Goal: Check status: Check status

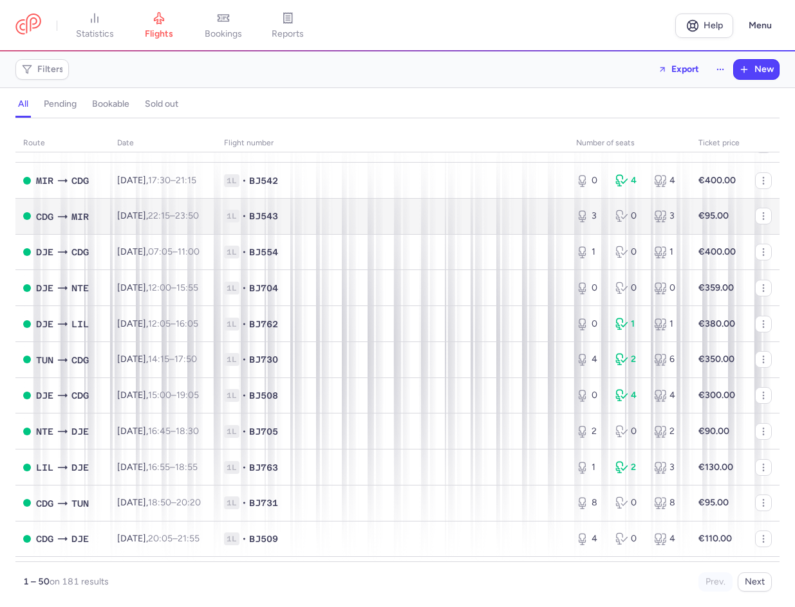
scroll to position [643, 0]
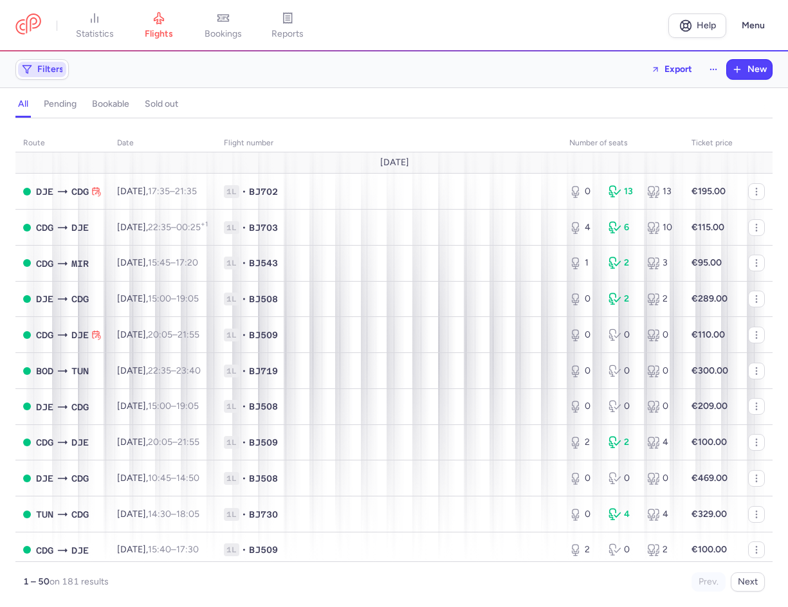
click at [46, 75] on span "Filters" at bounding box center [50, 69] width 26 height 10
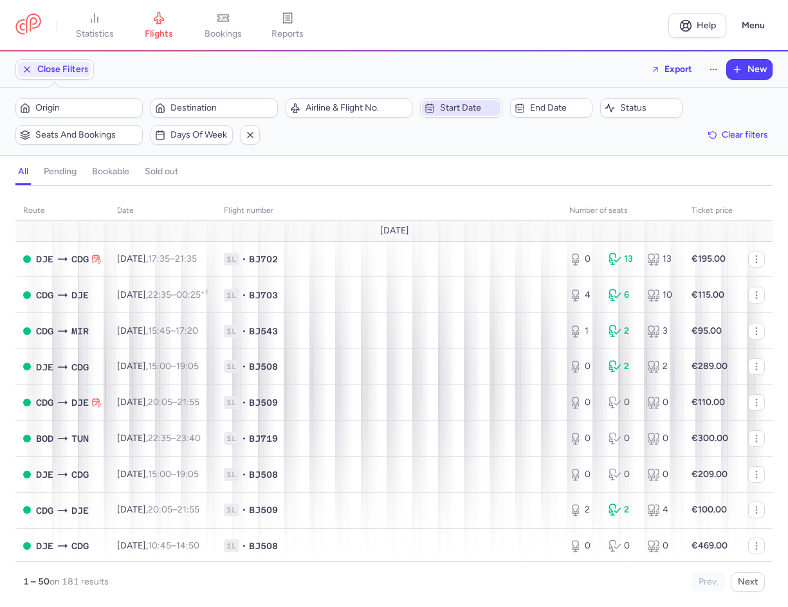
click at [450, 112] on span "Start date" at bounding box center [469, 108] width 58 height 10
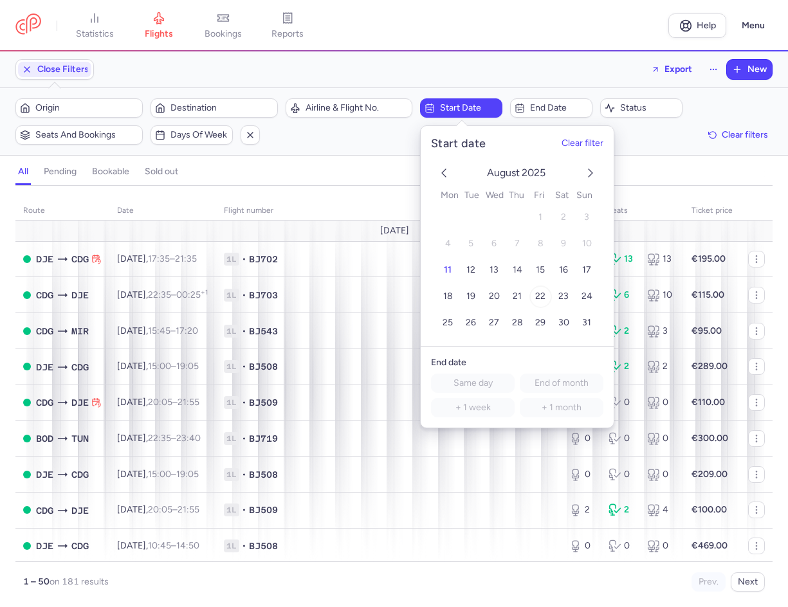
click at [540, 296] on span "22" at bounding box center [540, 296] width 10 height 11
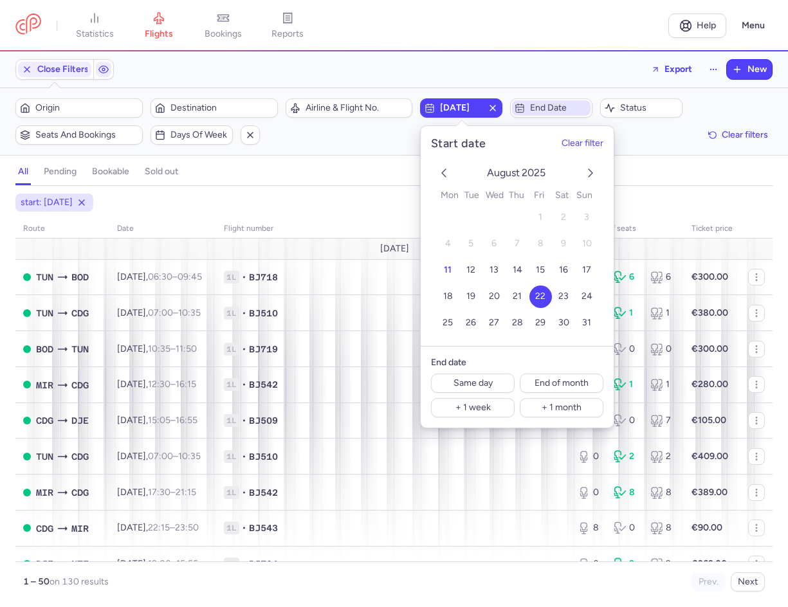
click at [560, 111] on span "End date" at bounding box center [559, 108] width 58 height 10
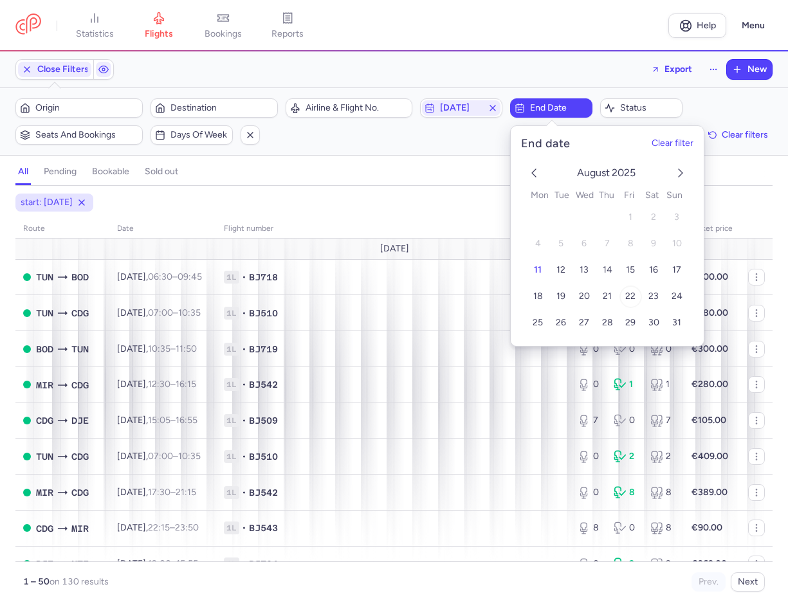
click at [631, 290] on button "22" at bounding box center [631, 297] width 23 height 23
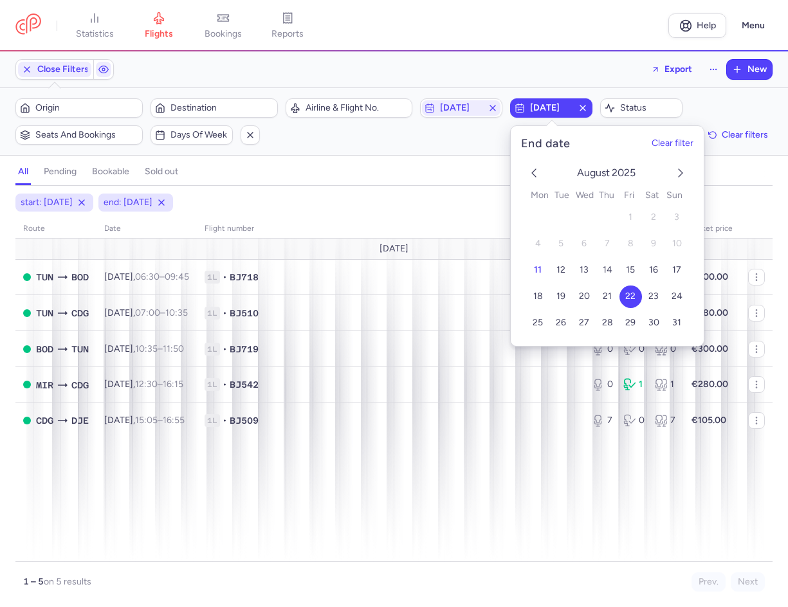
click at [584, 107] on line "button" at bounding box center [582, 108] width 5 height 5
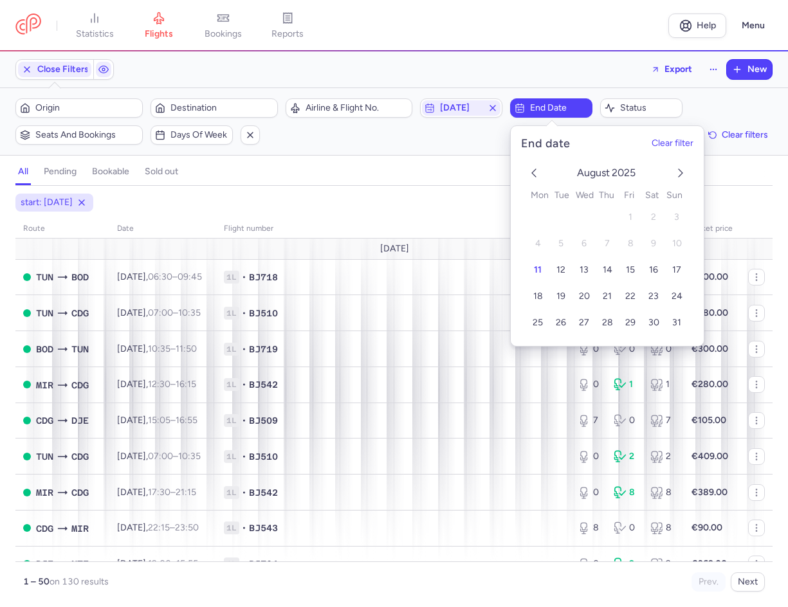
click at [499, 60] on div "Close Filters Export New" at bounding box center [394, 69] width 768 height 31
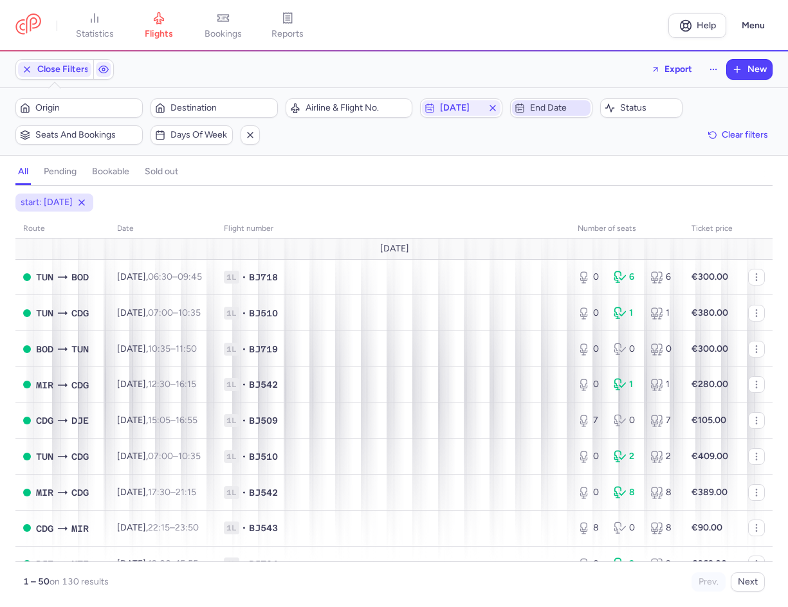
click at [540, 107] on span "End date" at bounding box center [559, 108] width 58 height 10
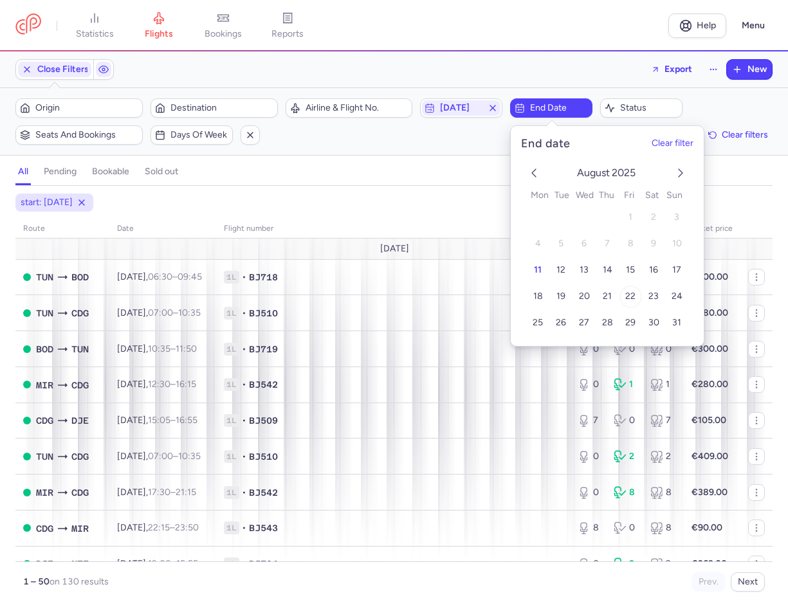
click at [637, 292] on button "22" at bounding box center [631, 297] width 23 height 23
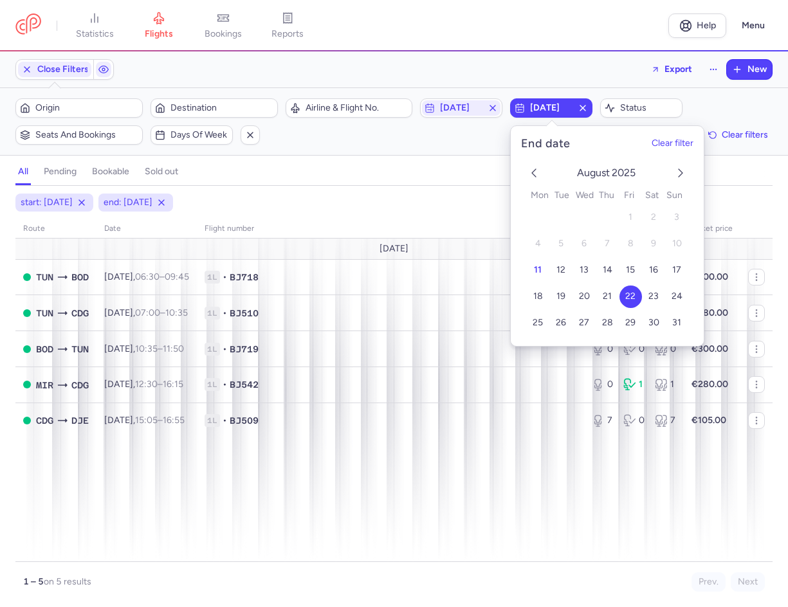
click at [381, 180] on div "all pending bookable sold out" at bounding box center [393, 174] width 757 height 23
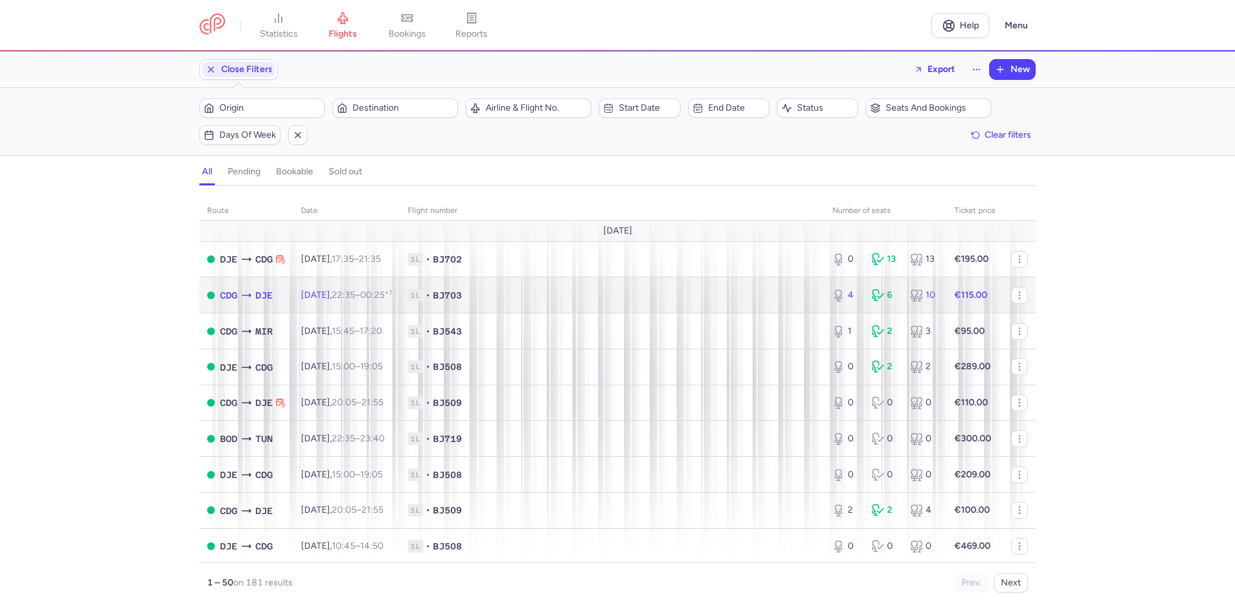
click at [603, 288] on td "1L • BJ703" at bounding box center [612, 295] width 425 height 36
select select "hours"
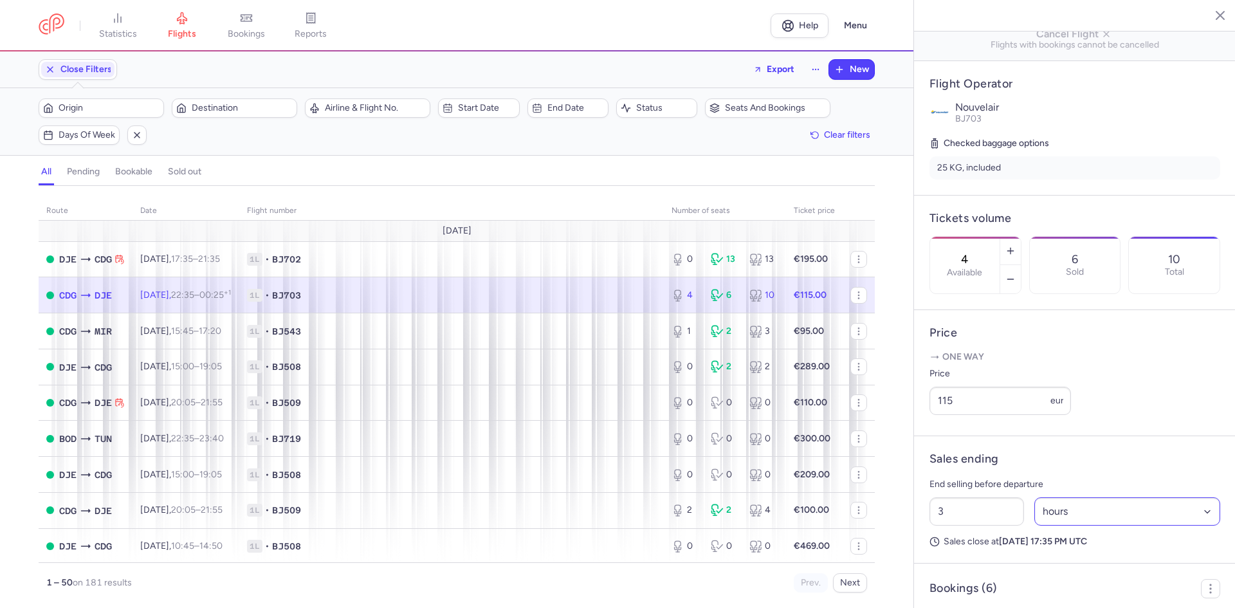
scroll to position [322, 0]
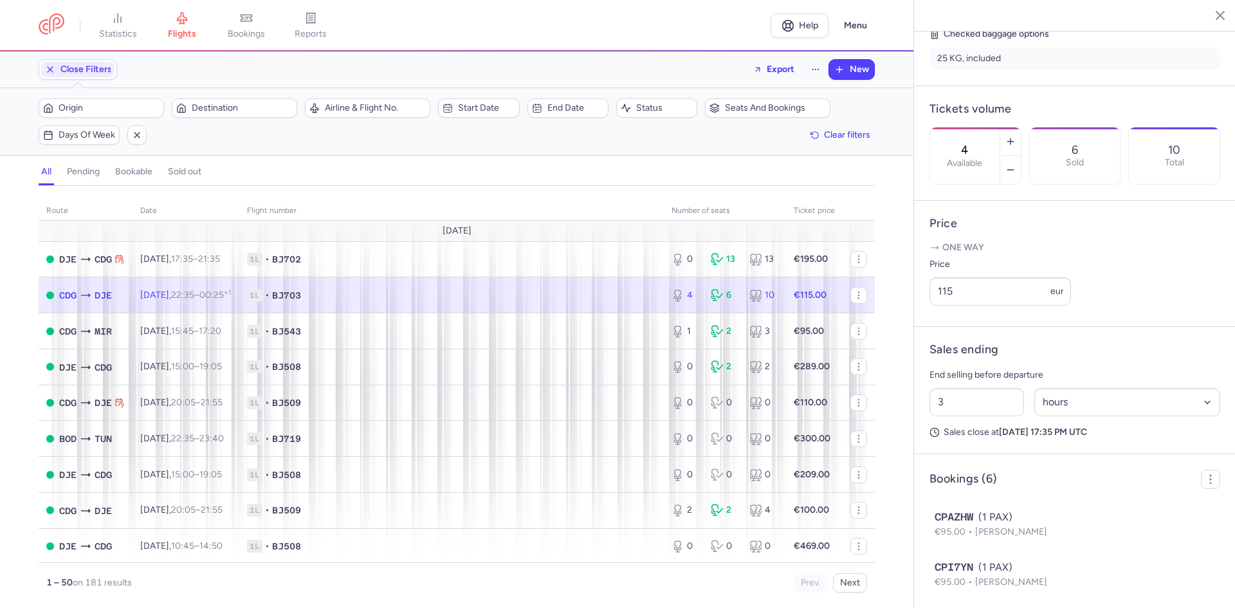
click at [527, 293] on span "1L • BJ703" at bounding box center [451, 295] width 409 height 13
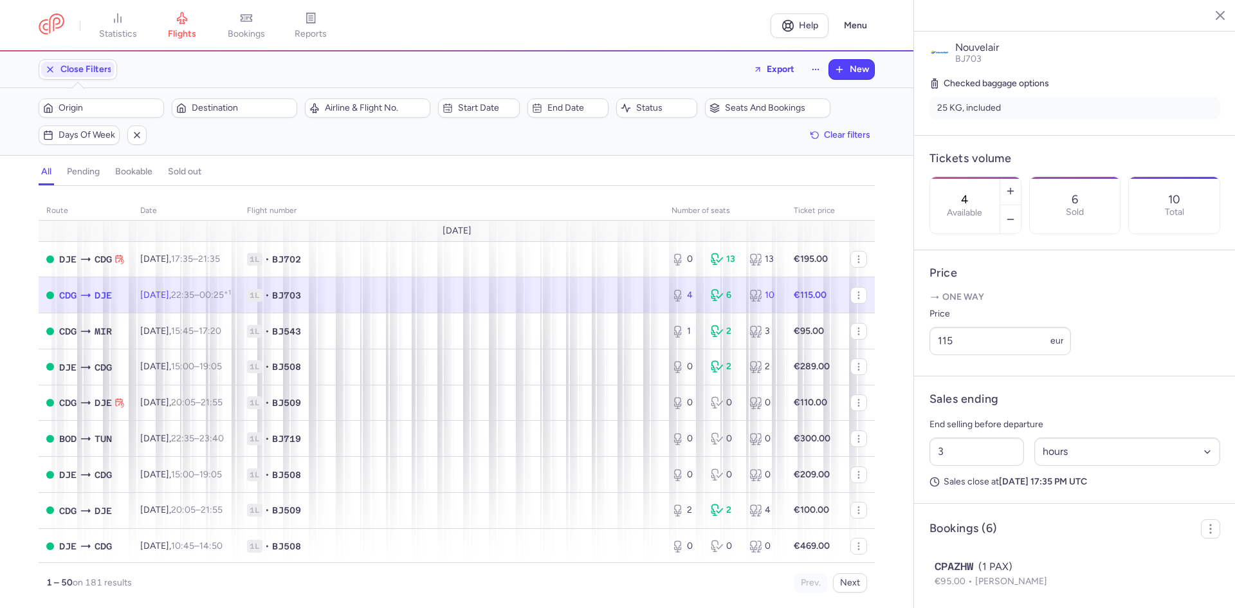
scroll to position [306, 0]
